Goal: Check status: Check status

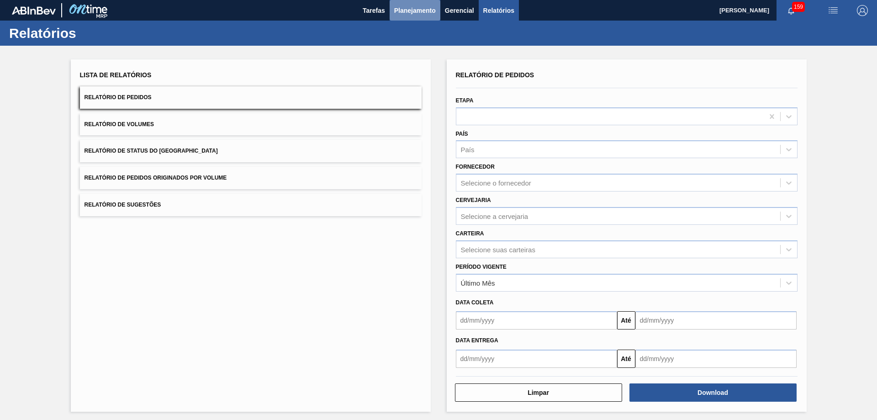
click at [424, 18] on button "Planejamento" at bounding box center [415, 10] width 51 height 21
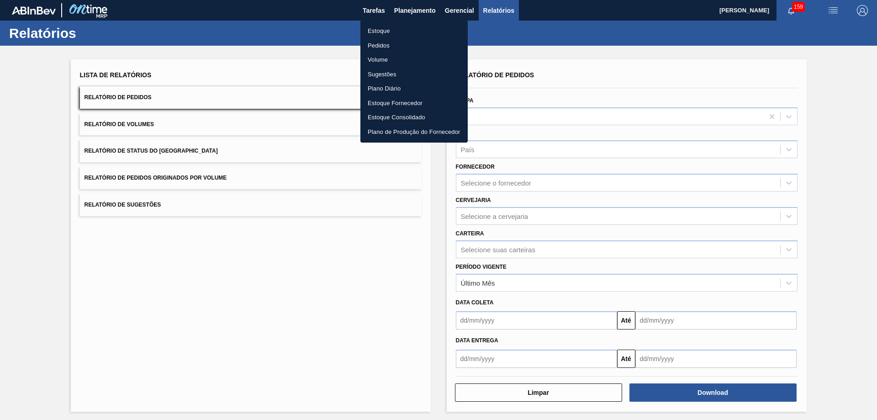
click at [382, 48] on li "Pedidos" at bounding box center [414, 45] width 107 height 15
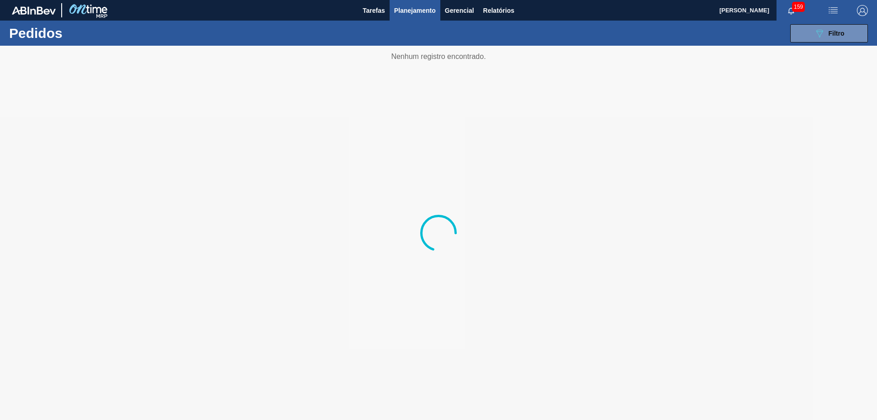
click at [390, 144] on div at bounding box center [438, 233] width 877 height 374
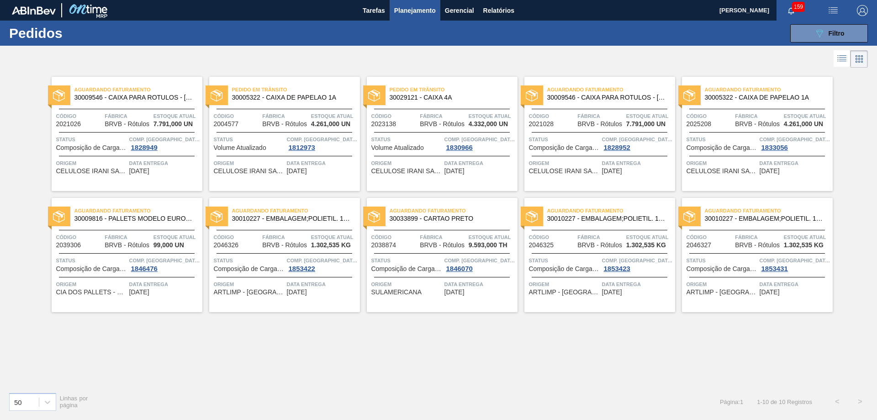
click at [435, 107] on div "Pedido em Trânsito 30029121 - CAIXA 4A Código 2023138 Fábrica BRVB - Rótulos Es…" at bounding box center [442, 134] width 151 height 114
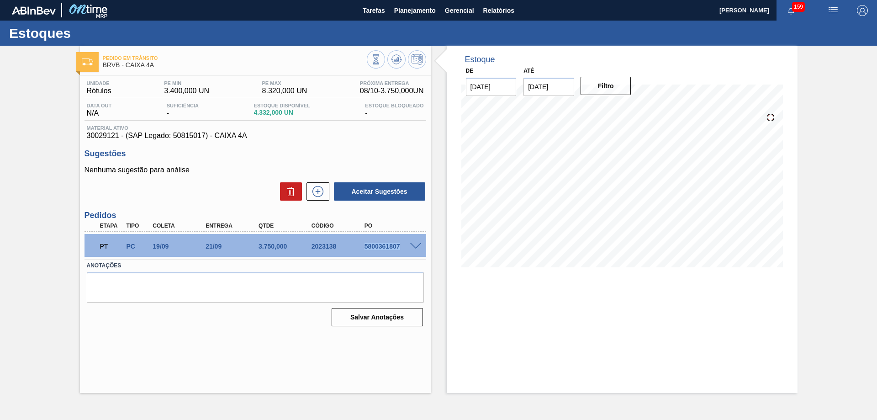
drag, startPoint x: 363, startPoint y: 246, endPoint x: 404, endPoint y: 247, distance: 40.7
click at [404, 247] on div "5800361807" at bounding box center [391, 246] width 59 height 7
copy div "5800361807"
drag, startPoint x: 117, startPoint y: 136, endPoint x: 71, endPoint y: 138, distance: 46.6
click at [71, 138] on div "Pedido em Trânsito BRVB - CAIXA 4A Unidade Rótulos PE MIN 3.400,000 UN PE MAX 8…" at bounding box center [438, 219] width 877 height 347
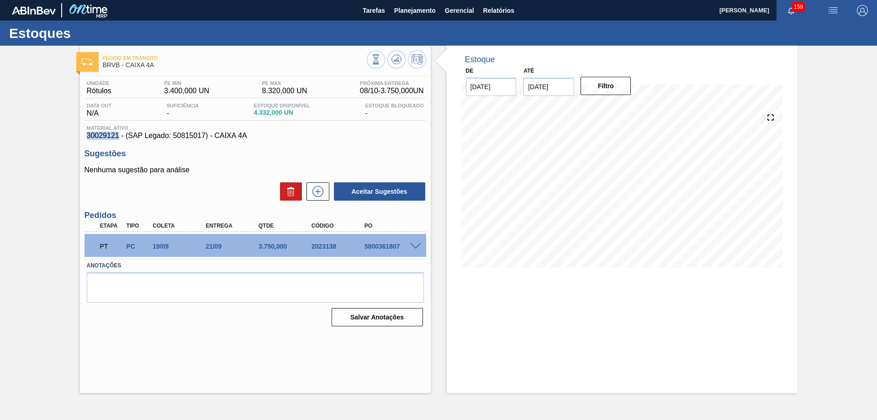
copy span "30029121"
click at [345, 162] on div "Sugestões Nenhuma sugestão para análise Aceitar Sugestões" at bounding box center [256, 175] width 342 height 53
